Goal: Information Seeking & Learning: Check status

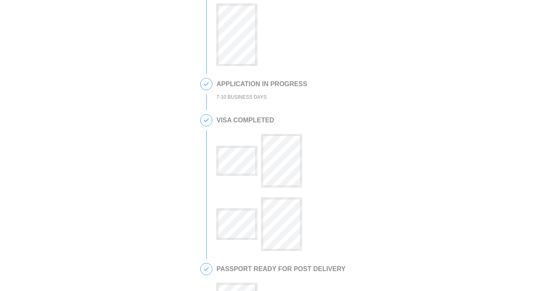
scroll to position [378, 0]
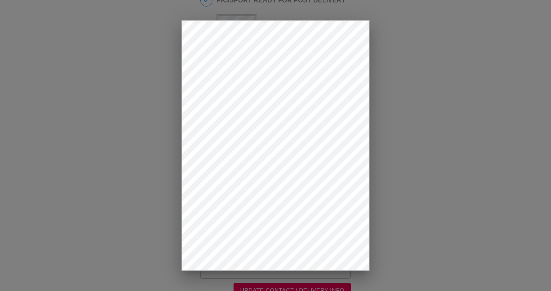
drag, startPoint x: 239, startPoint y: 73, endPoint x: 399, endPoint y: 208, distance: 209.0
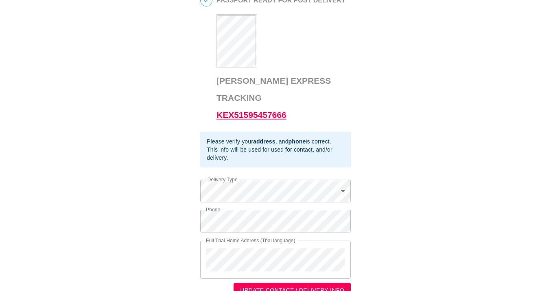
click at [264, 110] on link "KEX51595457666" at bounding box center [251, 114] width 70 height 9
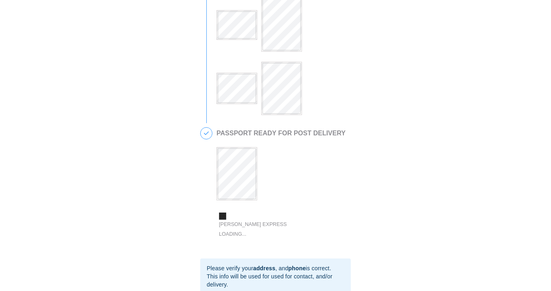
scroll to position [319, 0]
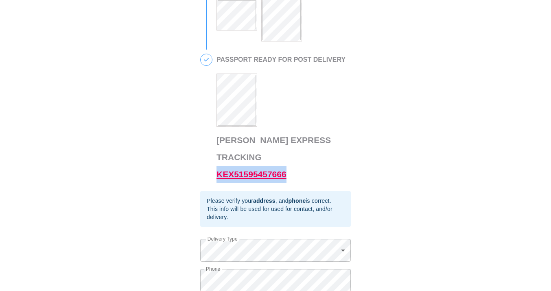
drag, startPoint x: 297, startPoint y: 161, endPoint x: 218, endPoint y: 161, distance: 78.9
click at [218, 161] on h3 "Kerry Express Tracking KEX51595457666" at bounding box center [281, 157] width 130 height 51
copy link "KEX51595457666"
